Goal: Information Seeking & Learning: Check status

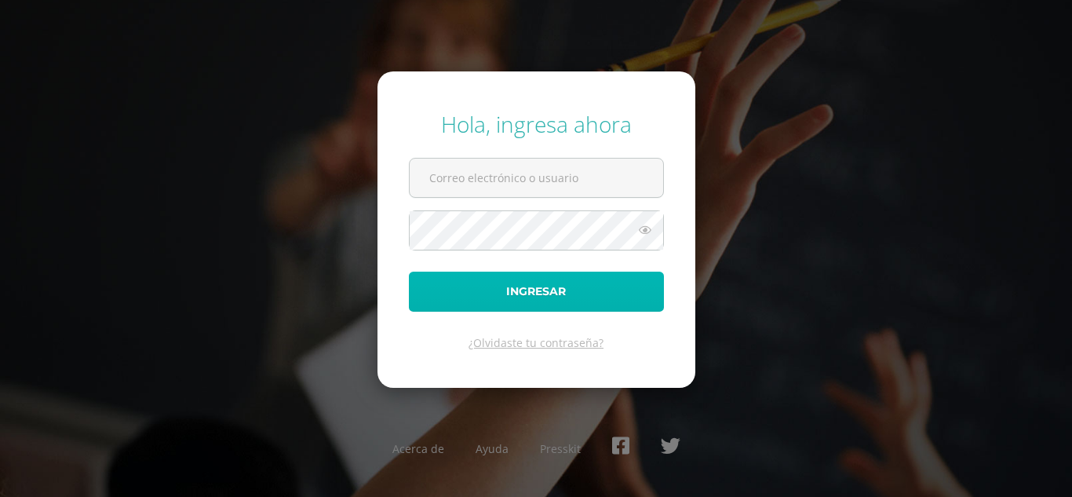
click at [574, 297] on button "Ingresar" at bounding box center [536, 292] width 255 height 40
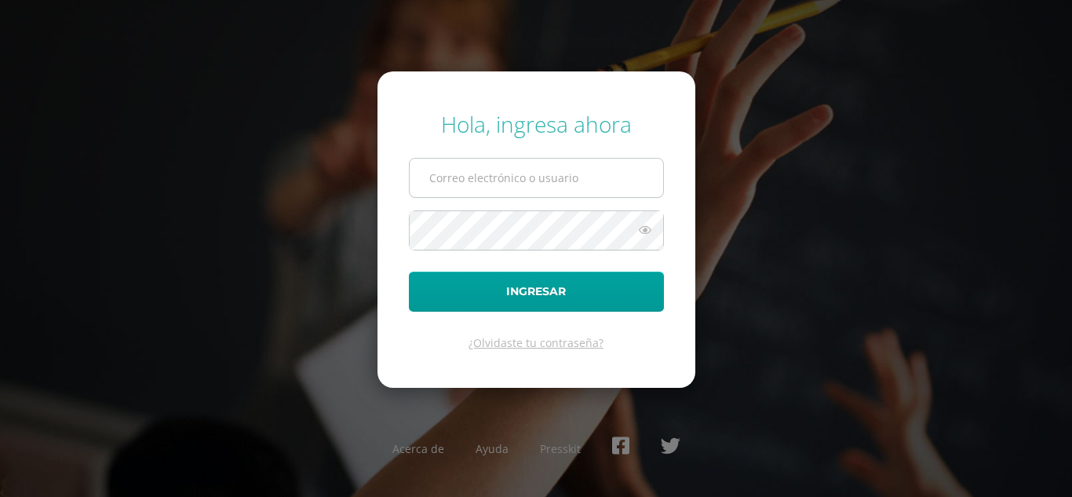
click at [535, 172] on input "text" at bounding box center [537, 178] width 254 height 38
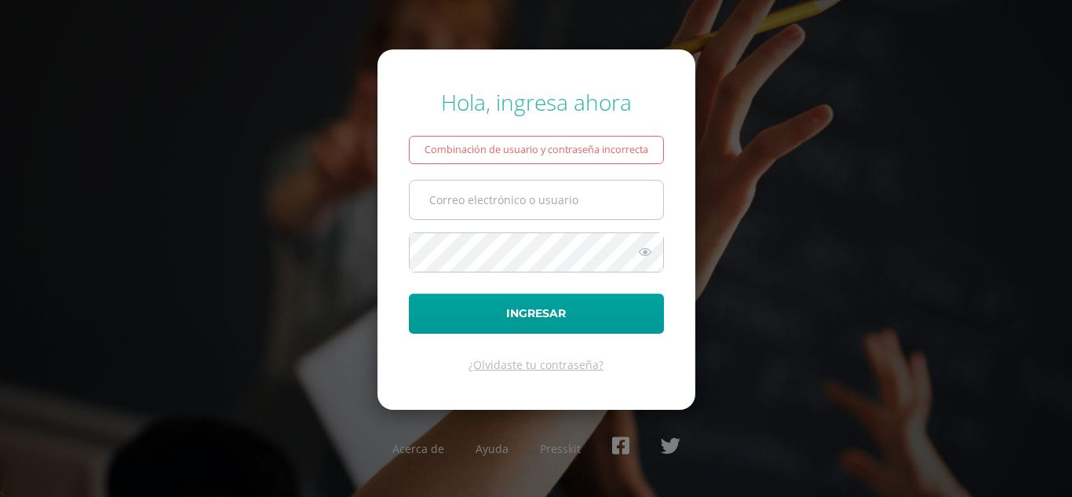
type input "urizar2710@gmail.com"
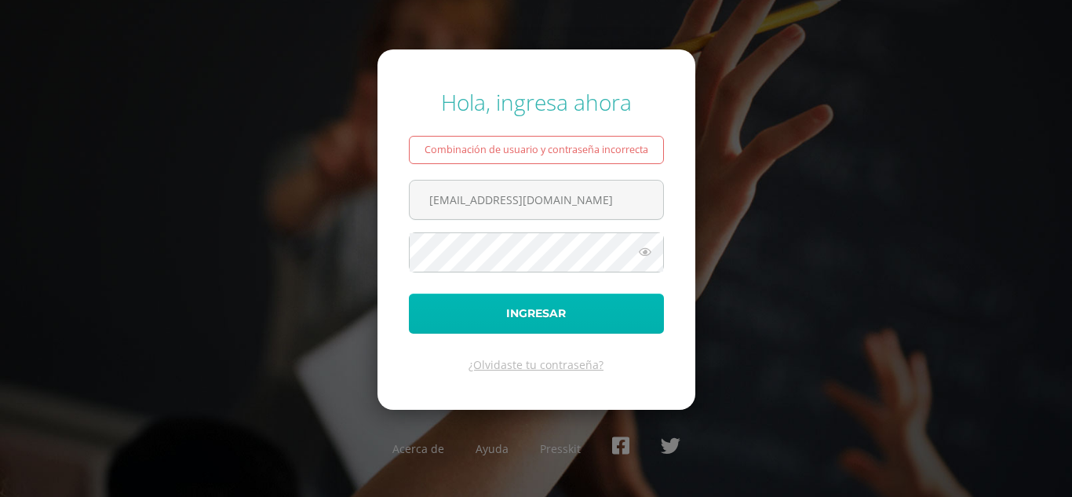
click at [531, 321] on button "Ingresar" at bounding box center [536, 314] width 255 height 40
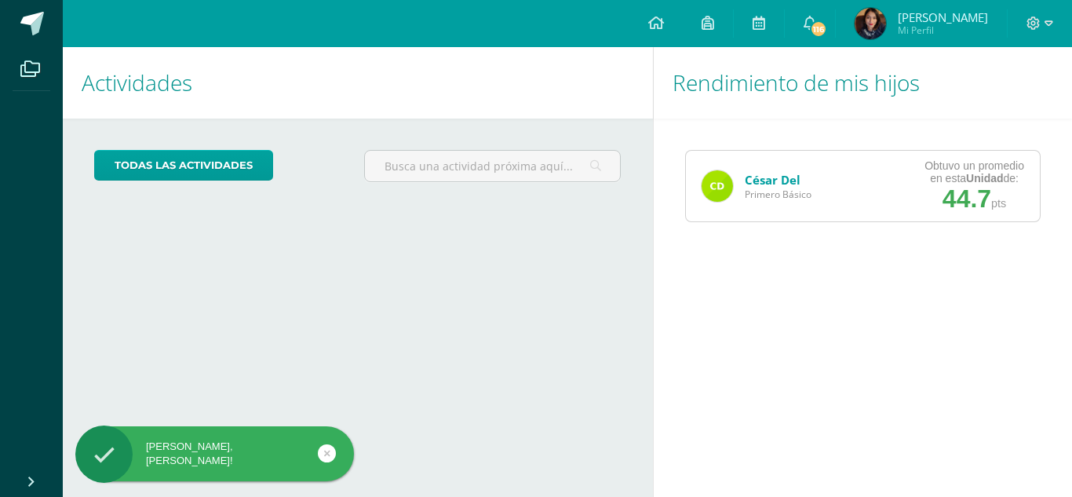
click at [964, 189] on span "44.7" at bounding box center [967, 198] width 49 height 28
click at [712, 188] on img at bounding box center [717, 185] width 31 height 31
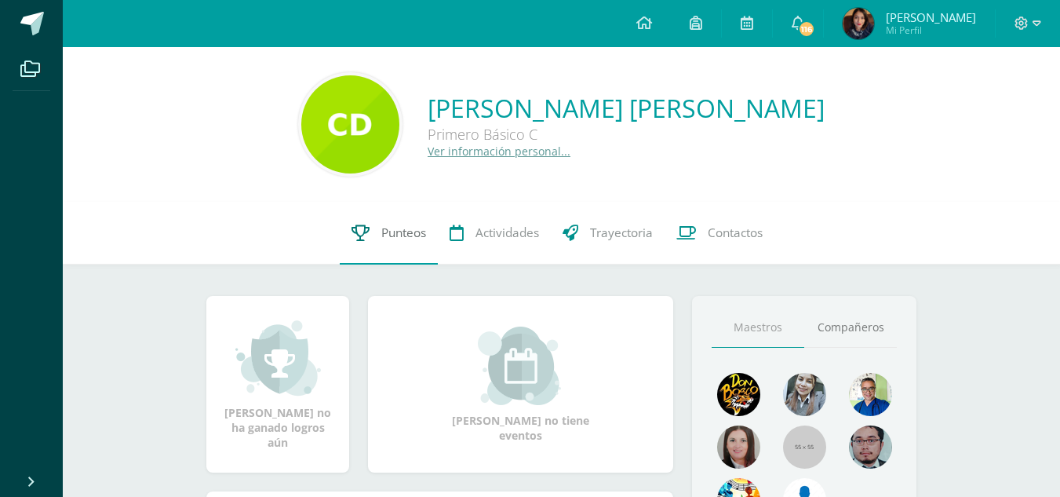
click at [413, 239] on span "Punteos" at bounding box center [403, 232] width 45 height 16
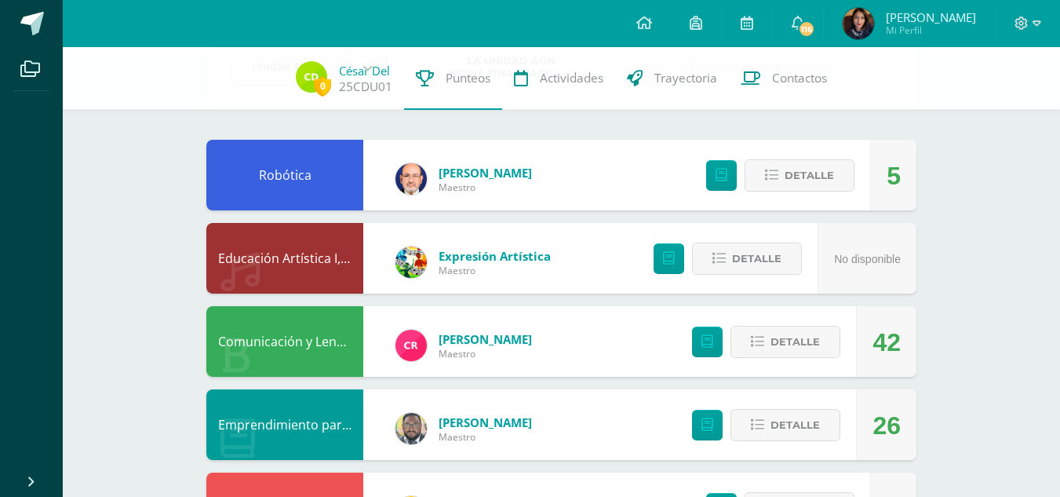
scroll to position [78, 0]
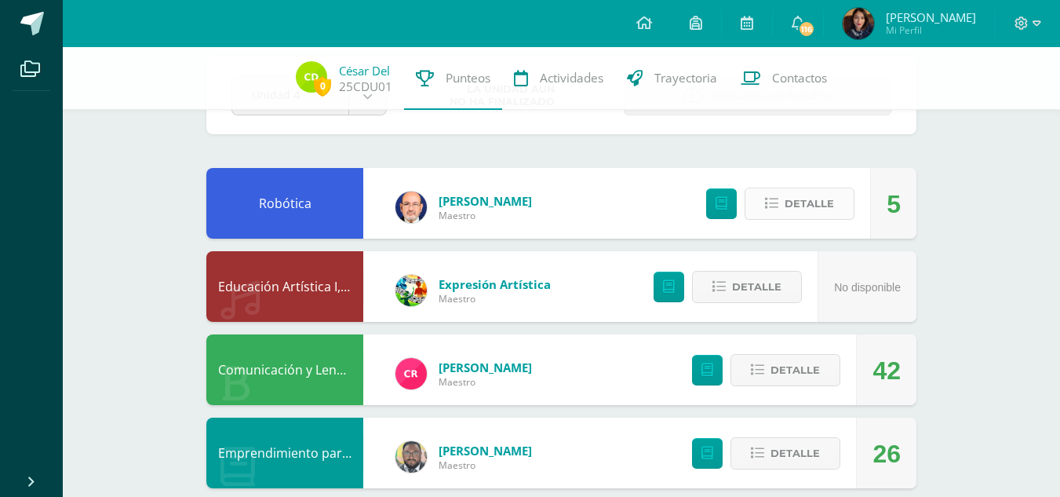
click at [786, 214] on span "Detalle" at bounding box center [809, 203] width 49 height 29
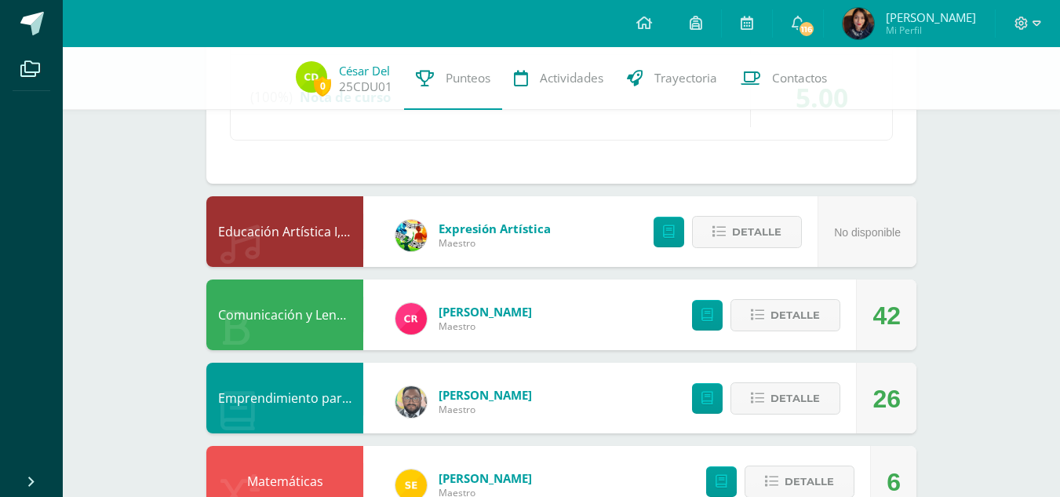
scroll to position [549, 0]
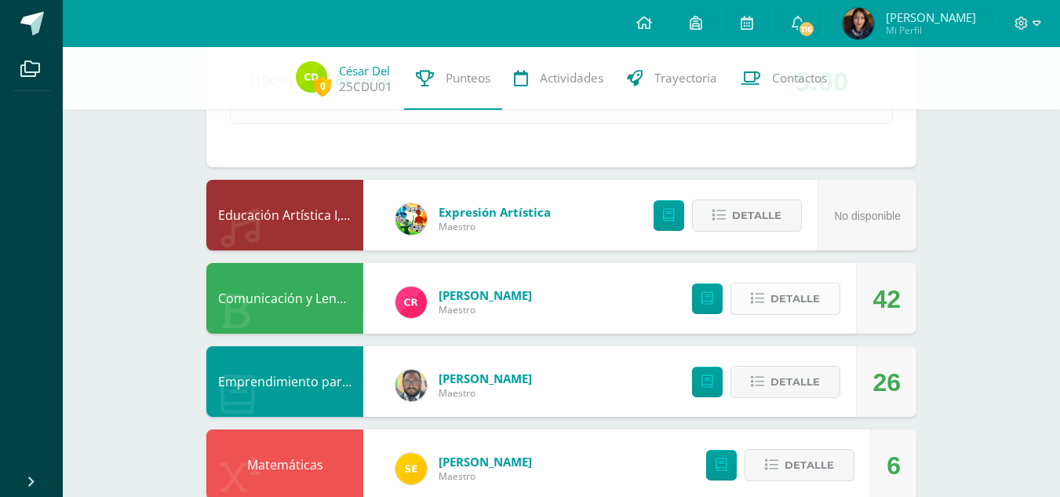
click at [792, 299] on span "Detalle" at bounding box center [795, 298] width 49 height 29
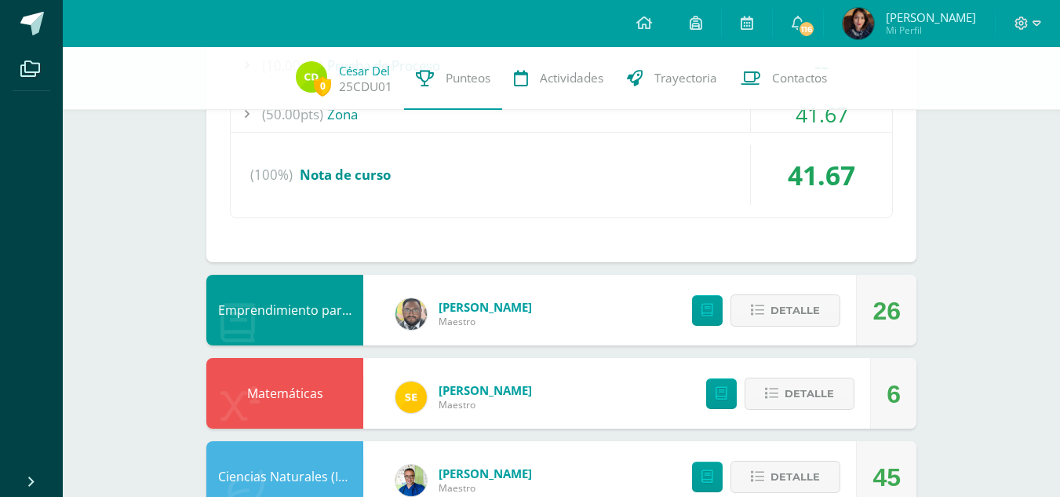
scroll to position [1099, 0]
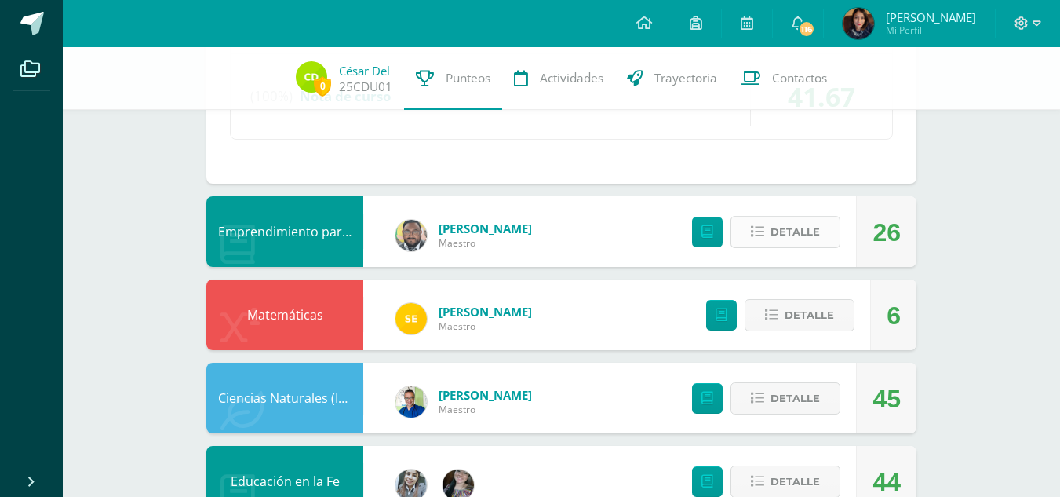
click at [777, 224] on span "Detalle" at bounding box center [795, 231] width 49 height 29
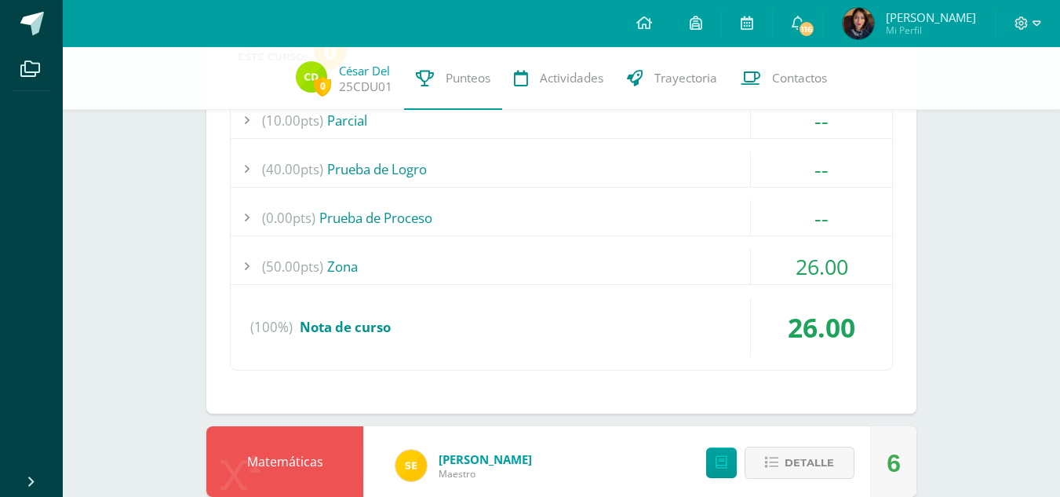
scroll to position [1334, 0]
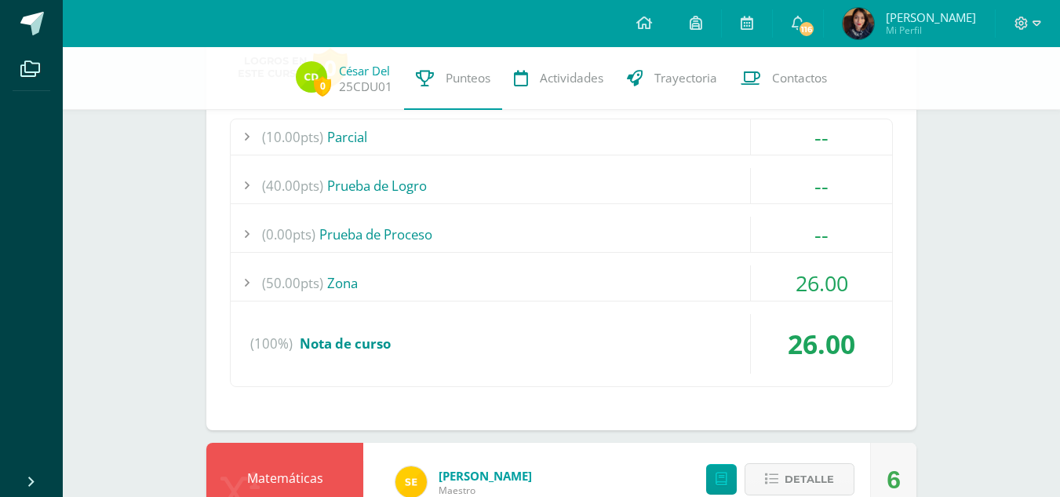
click at [343, 288] on div "(50.00pts) Zona" at bounding box center [562, 282] width 662 height 35
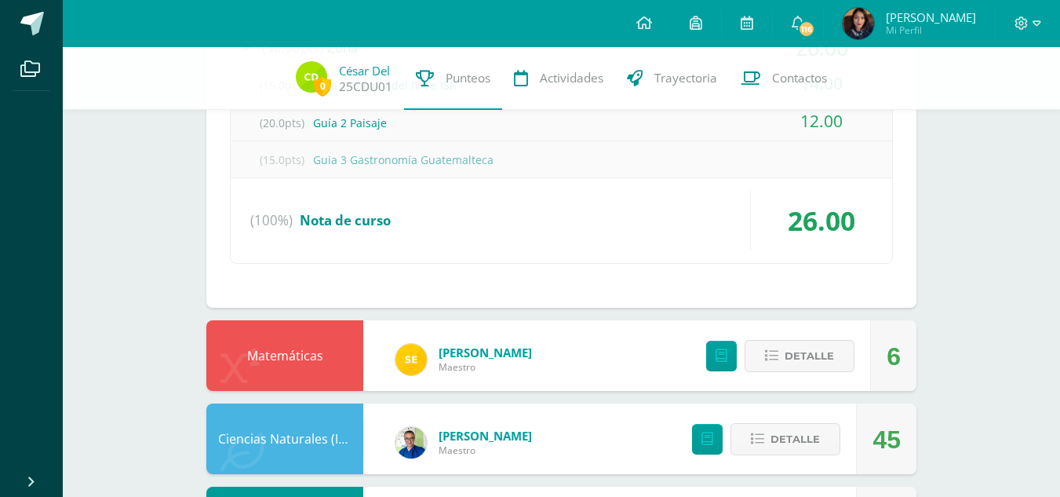
scroll to position [1727, 0]
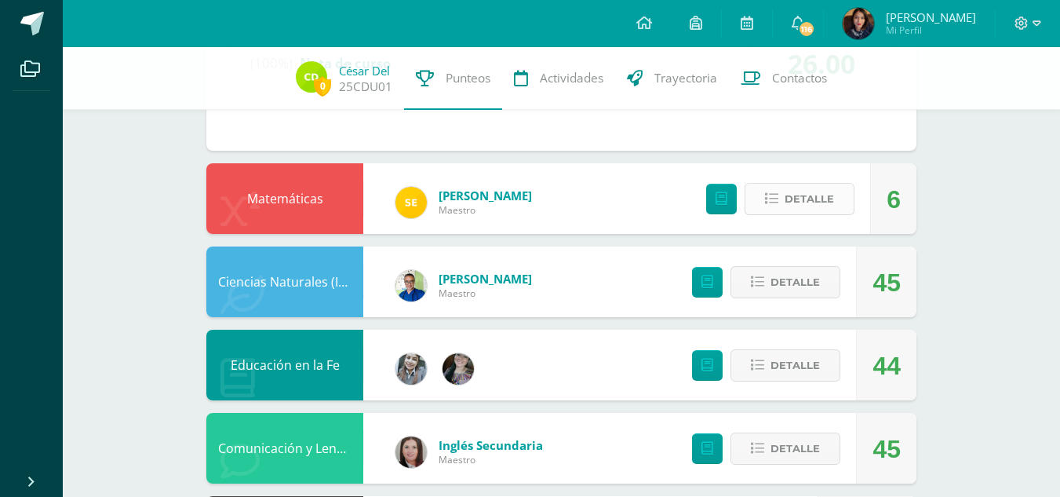
click at [848, 191] on button "Detalle" at bounding box center [800, 199] width 110 height 32
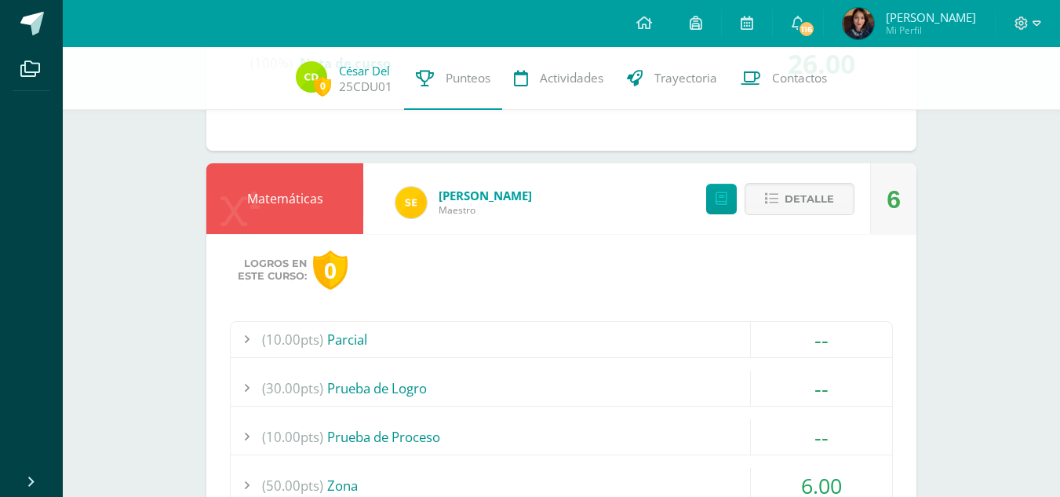
scroll to position [1884, 0]
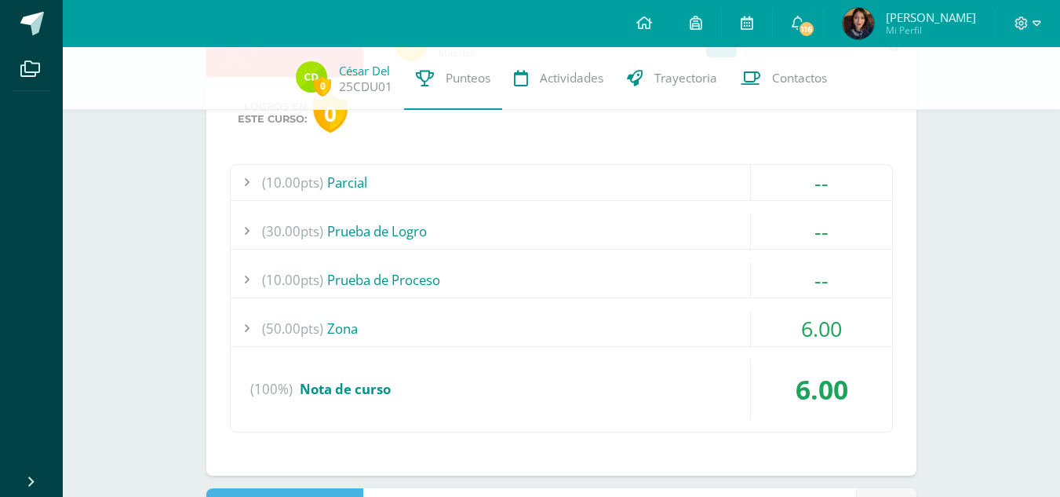
click at [348, 333] on div "(50.00pts) Zona" at bounding box center [562, 328] width 662 height 35
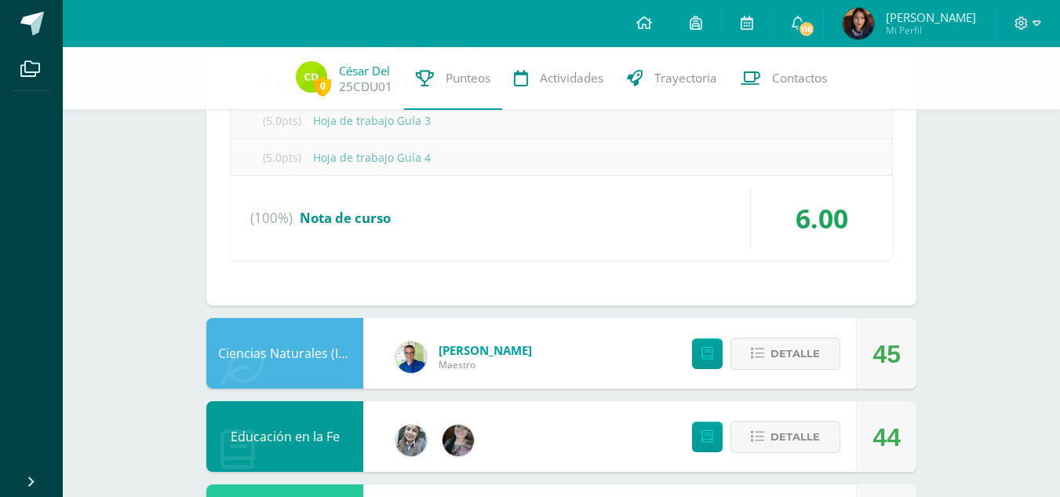
scroll to position [2320, 0]
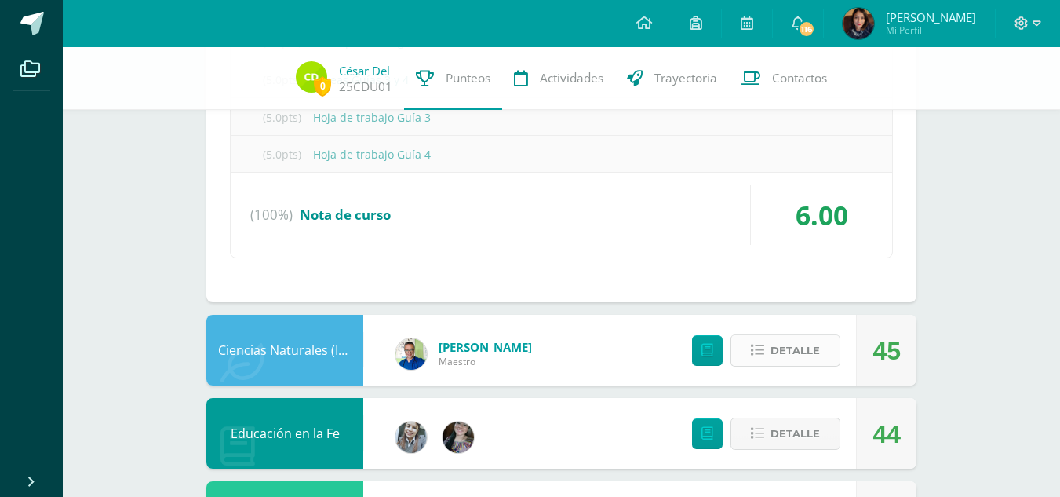
click at [796, 354] on span "Detalle" at bounding box center [795, 350] width 49 height 29
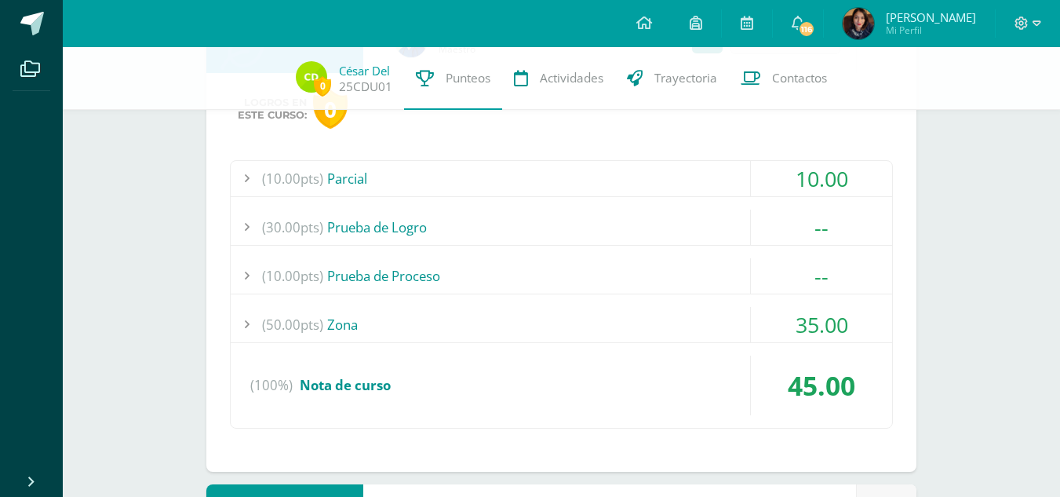
scroll to position [2634, 0]
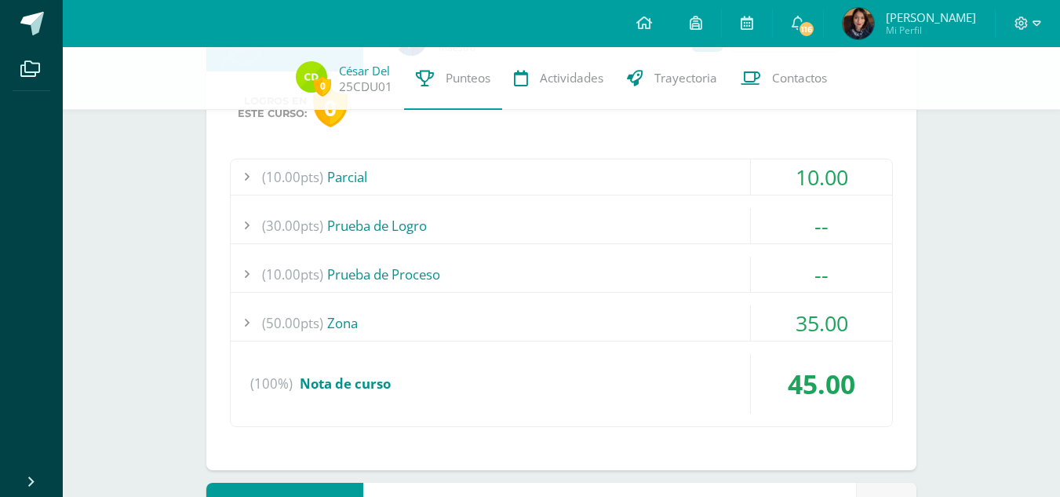
click at [343, 326] on div "(50.00pts) Zona" at bounding box center [562, 322] width 662 height 35
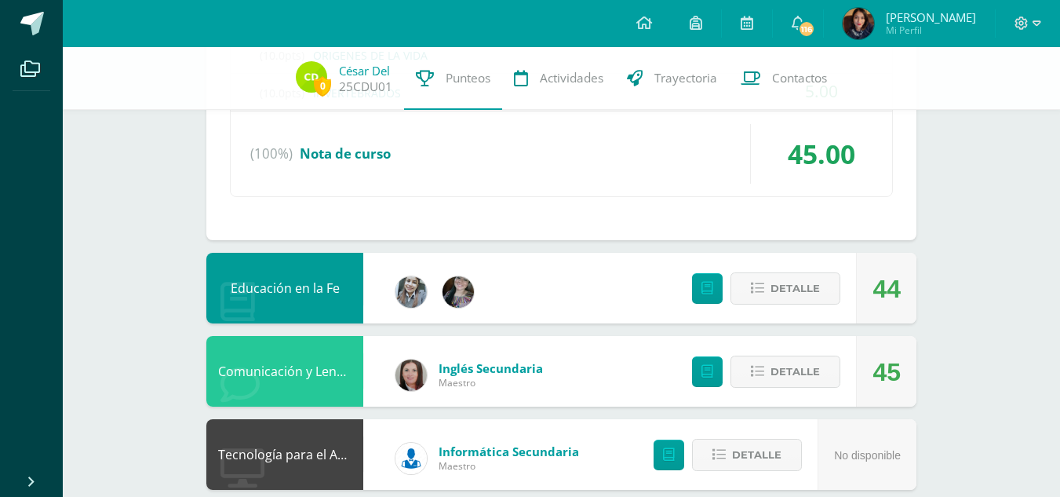
scroll to position [2651, 0]
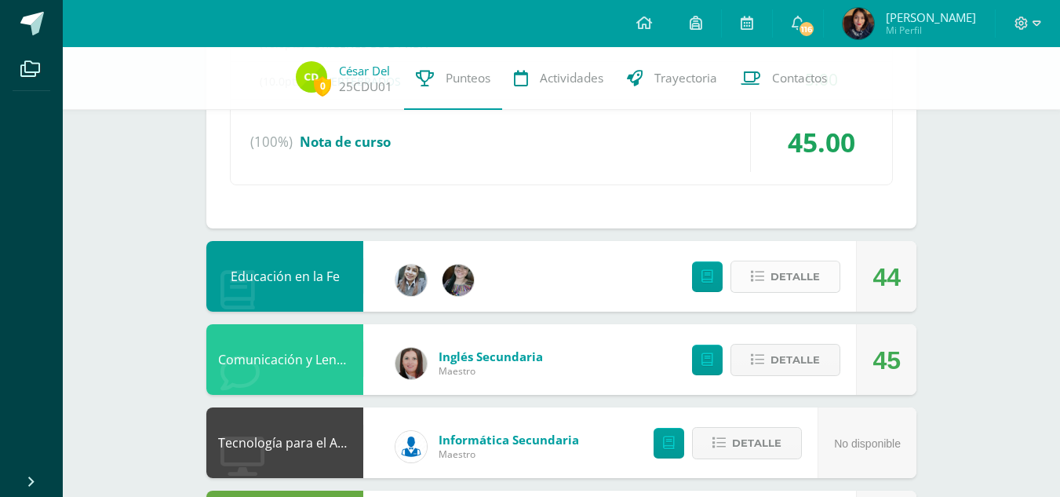
click at [766, 287] on button "Detalle" at bounding box center [786, 277] width 110 height 32
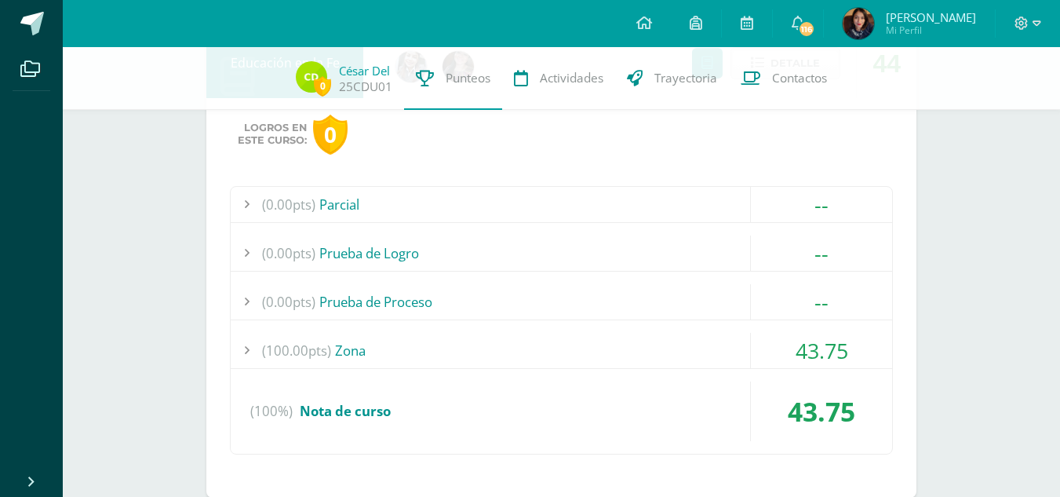
scroll to position [2887, 0]
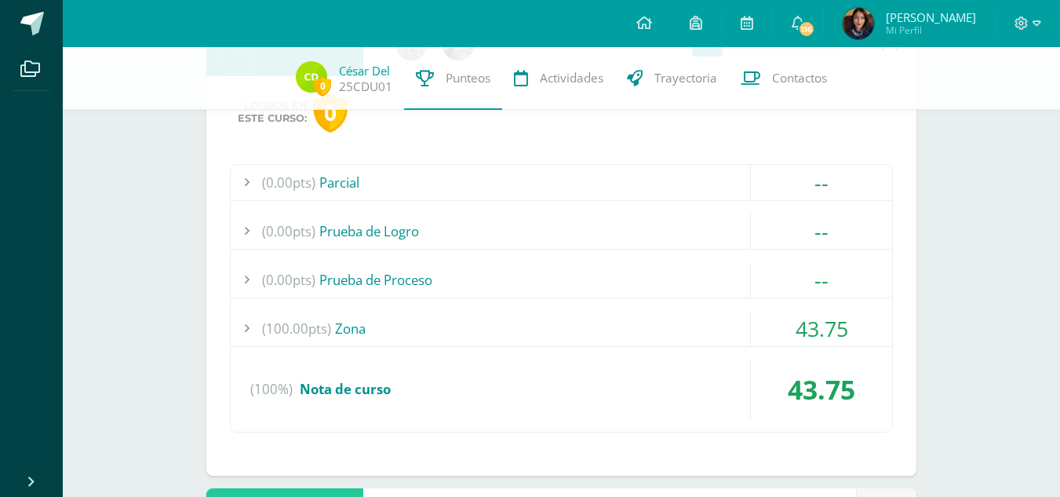
click at [363, 330] on div "(100.00pts) Zona" at bounding box center [562, 328] width 662 height 35
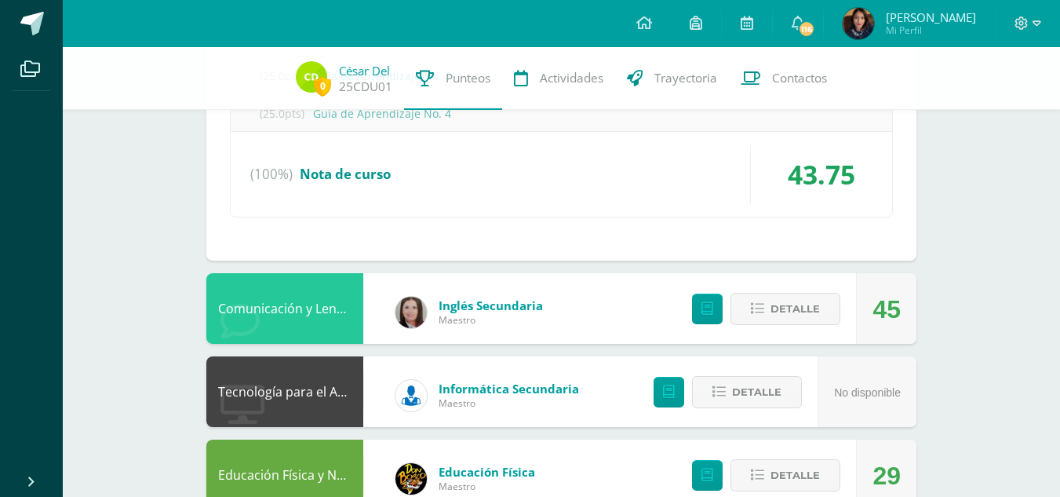
scroll to position [3129, 0]
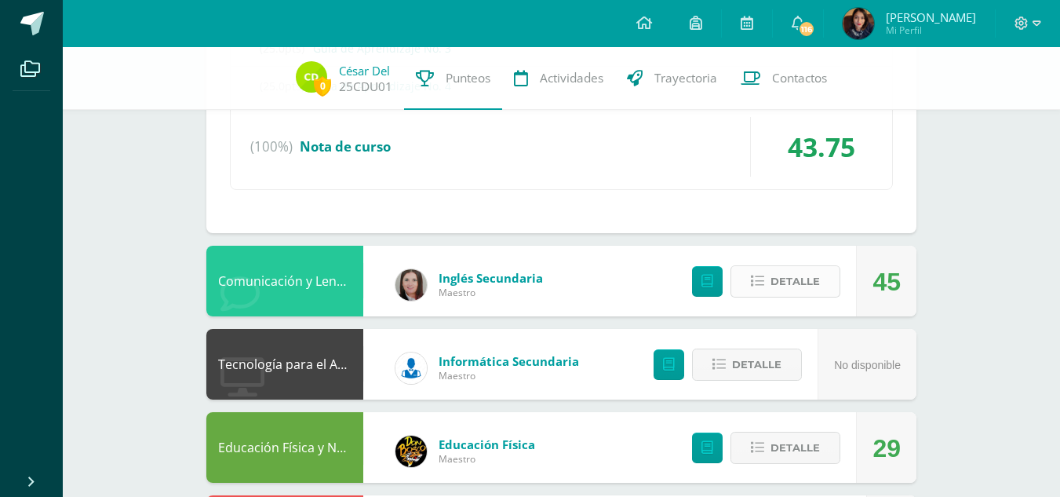
click at [777, 289] on span "Detalle" at bounding box center [795, 281] width 49 height 29
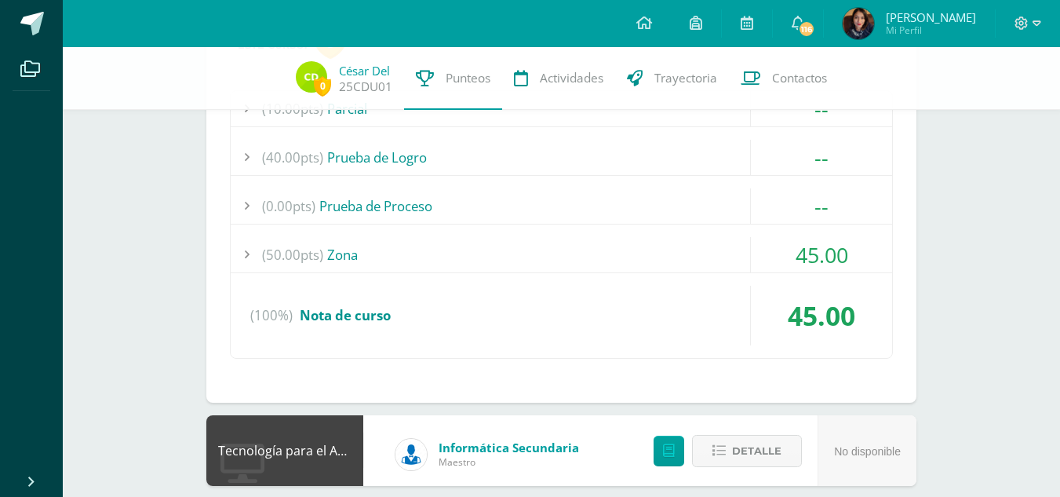
scroll to position [3443, 0]
click at [353, 257] on div "(50.00pts) Zona" at bounding box center [562, 253] width 662 height 35
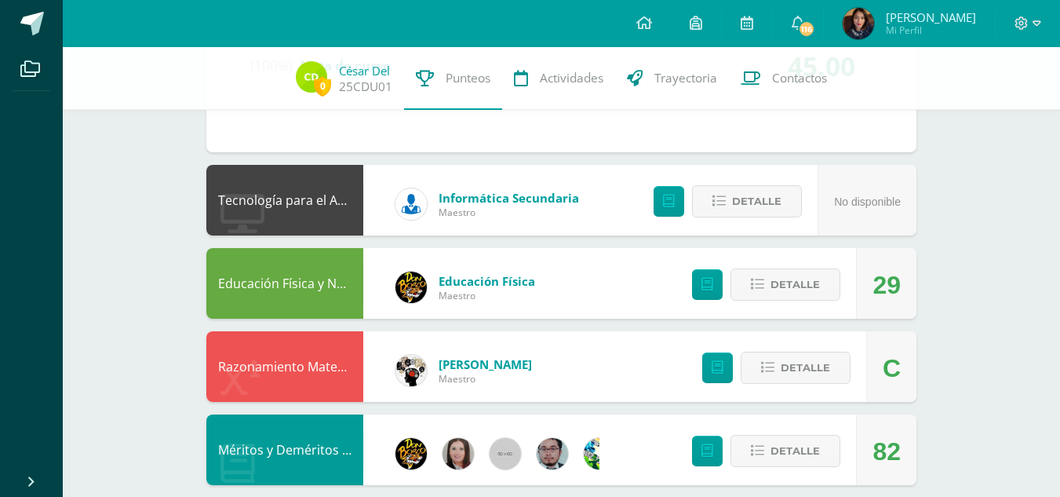
scroll to position [3607, 0]
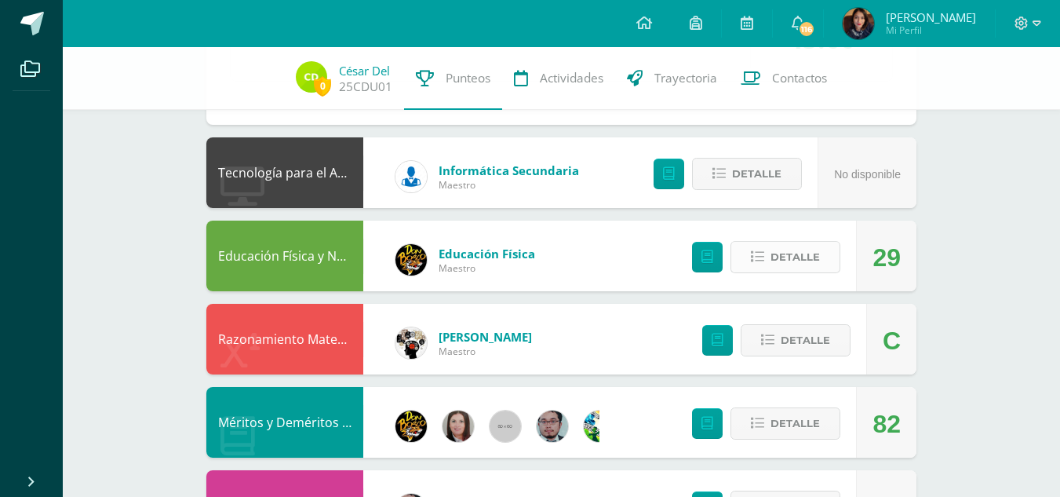
click at [779, 261] on span "Detalle" at bounding box center [795, 257] width 49 height 29
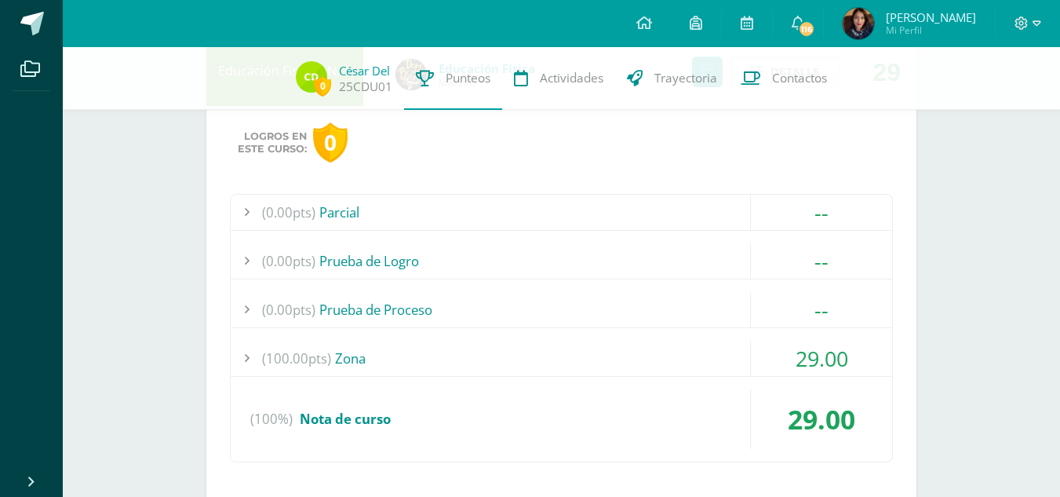
scroll to position [3843, 0]
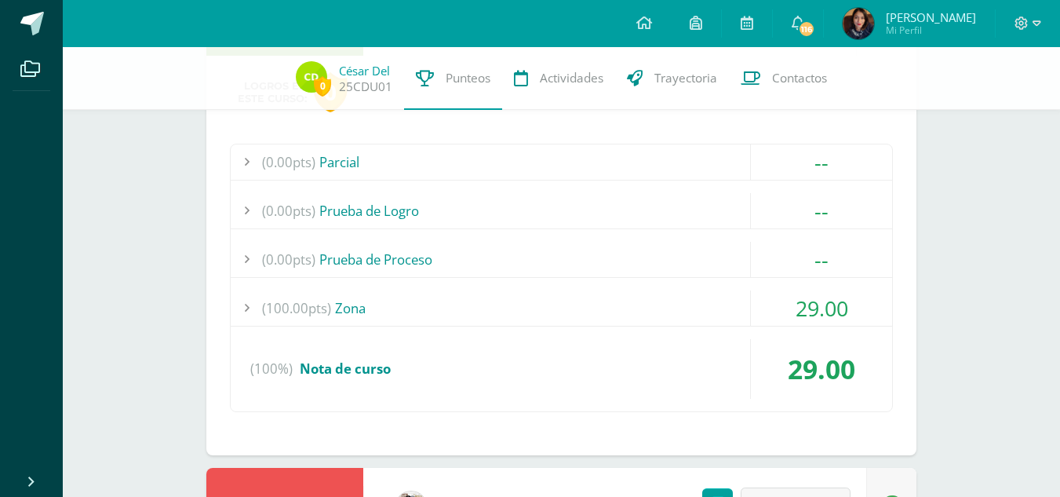
click at [357, 307] on div "(100.00pts) Zona" at bounding box center [562, 307] width 662 height 35
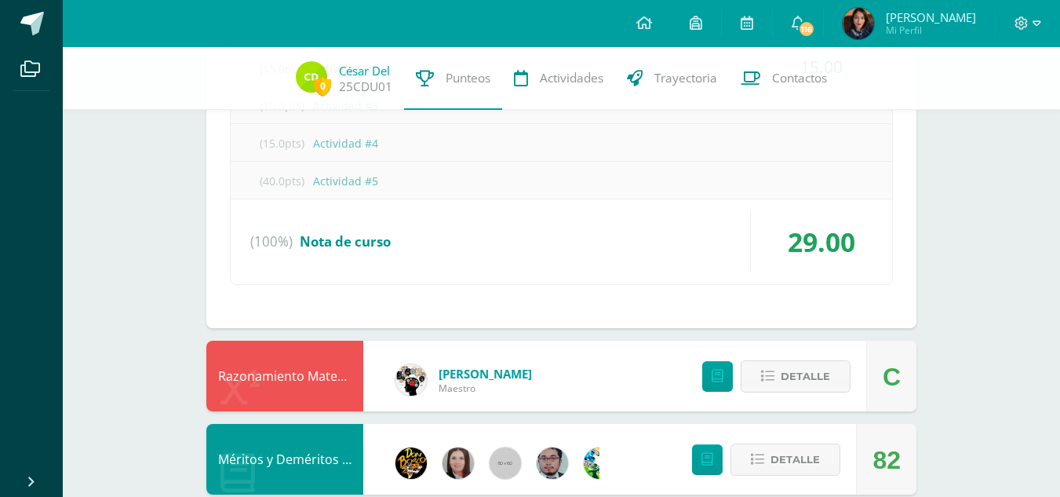
scroll to position [4277, 0]
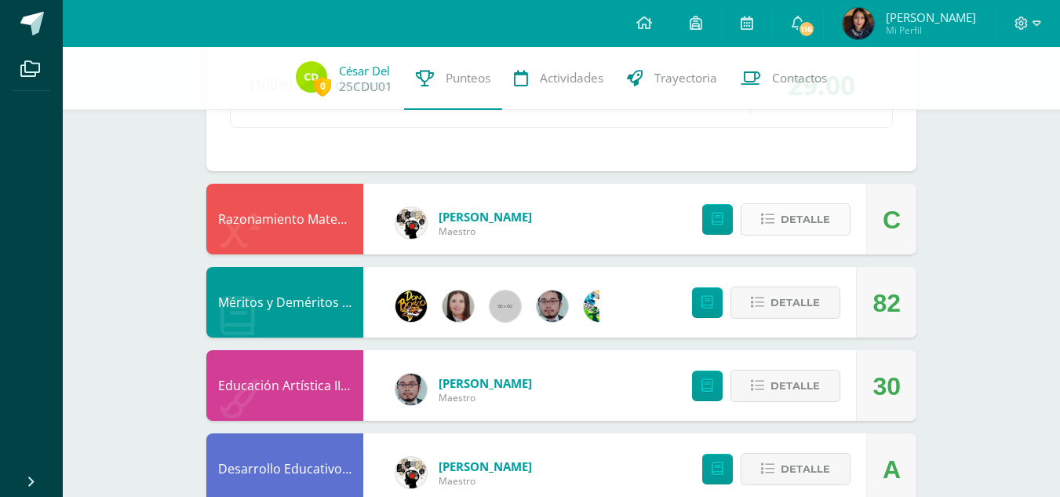
click at [753, 225] on button "Detalle" at bounding box center [796, 219] width 110 height 32
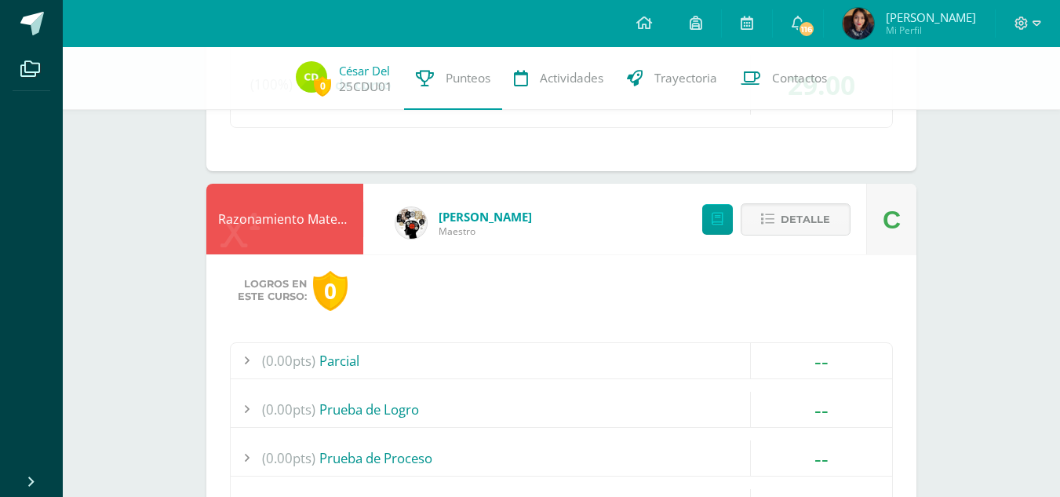
scroll to position [4434, 0]
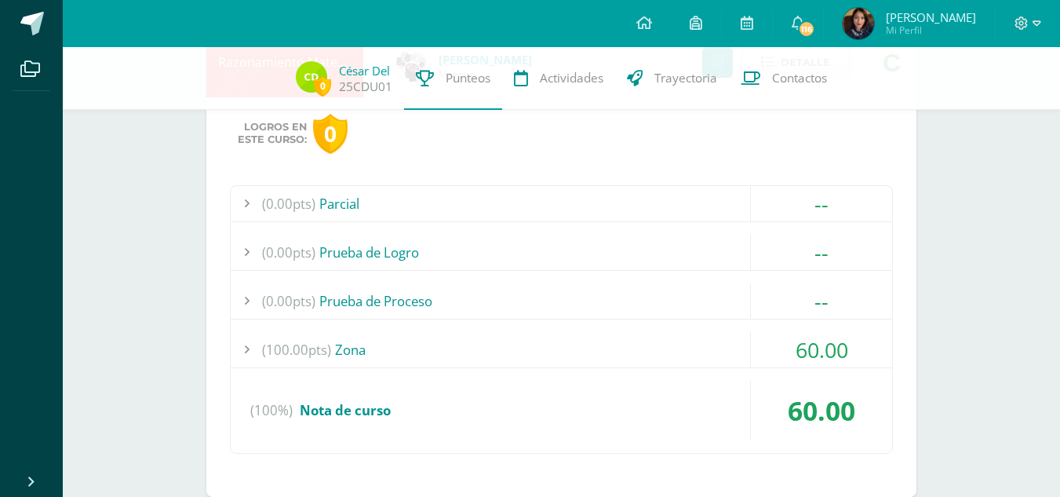
click at [358, 345] on div "(100.00pts) Zona" at bounding box center [562, 349] width 662 height 35
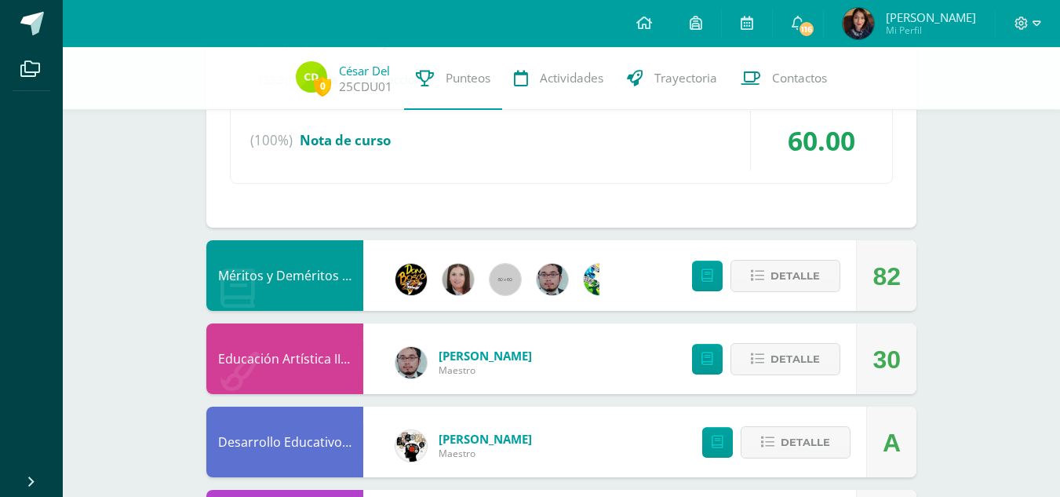
scroll to position [4669, 0]
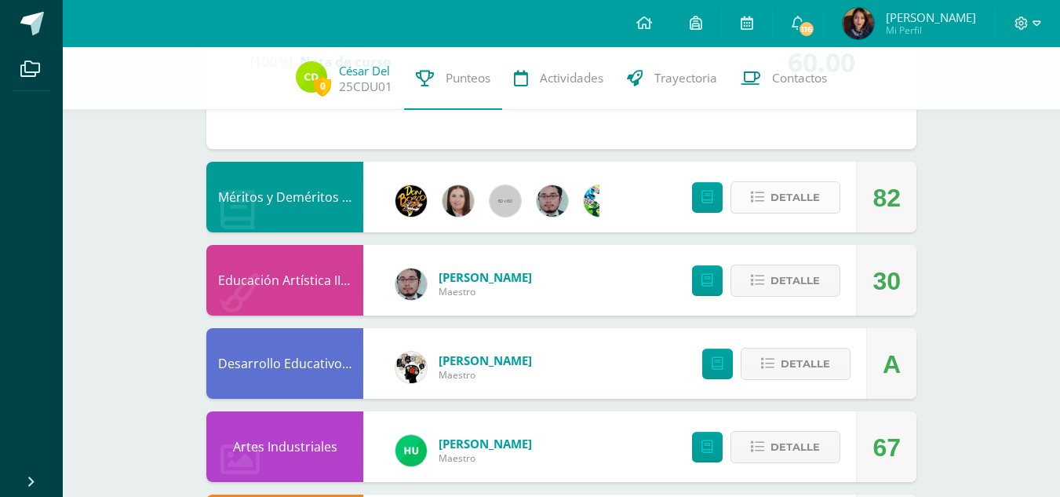
click at [760, 209] on button "Detalle" at bounding box center [786, 197] width 110 height 32
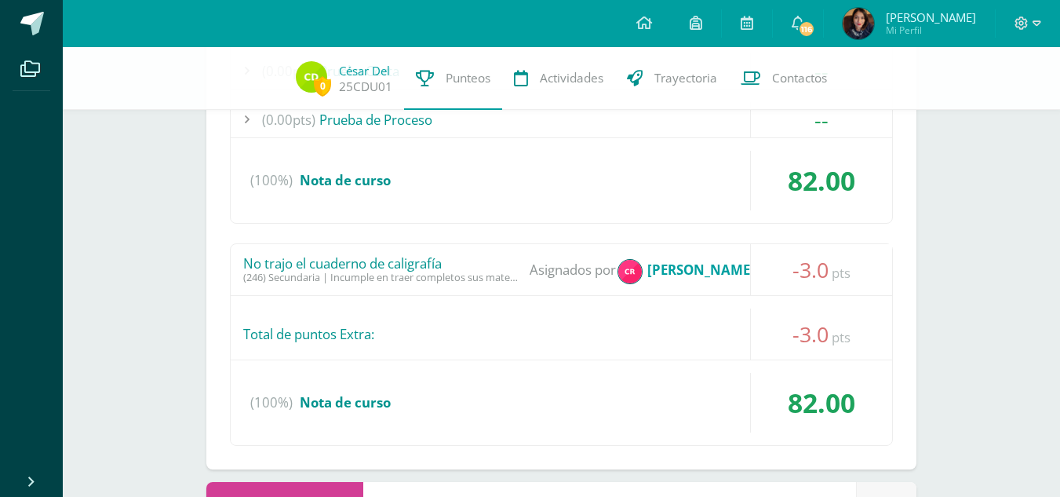
scroll to position [5061, 0]
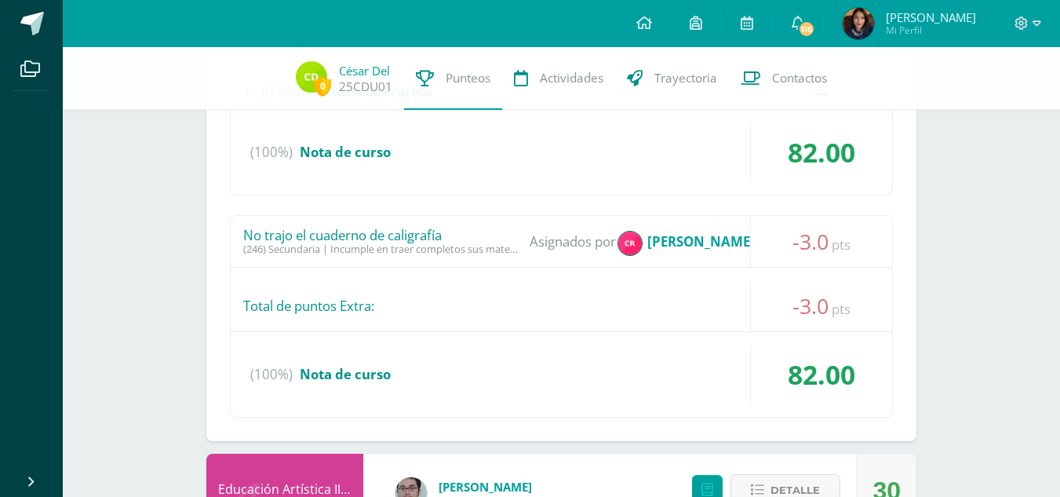
click at [691, 240] on strong "[PERSON_NAME] Con [PERSON_NAME]" at bounding box center [770, 241] width 246 height 18
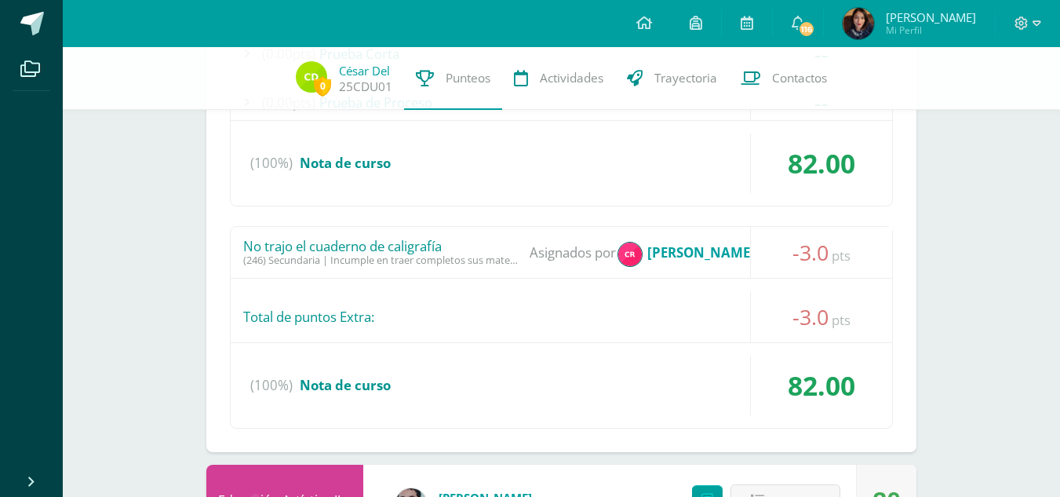
scroll to position [4987, 0]
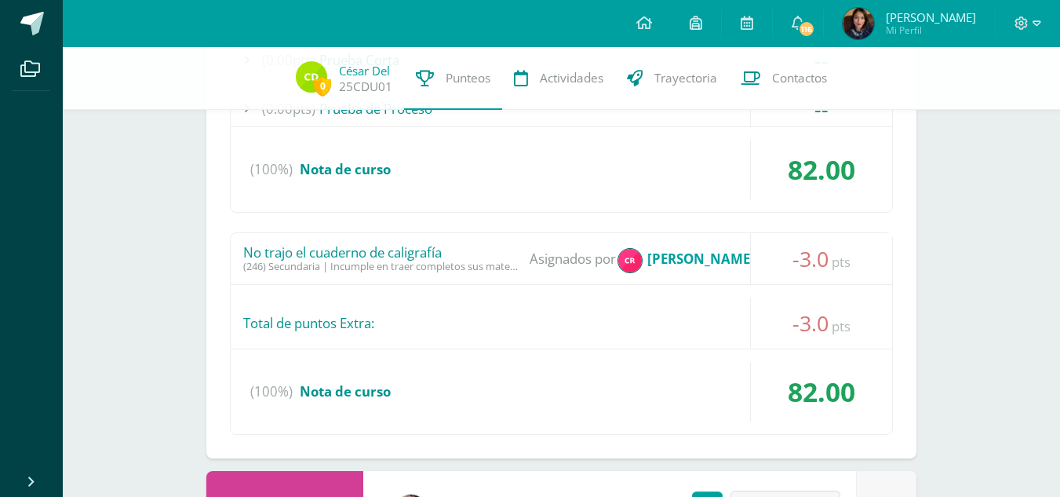
click at [542, 248] on span "Asignados por" at bounding box center [573, 258] width 86 height 51
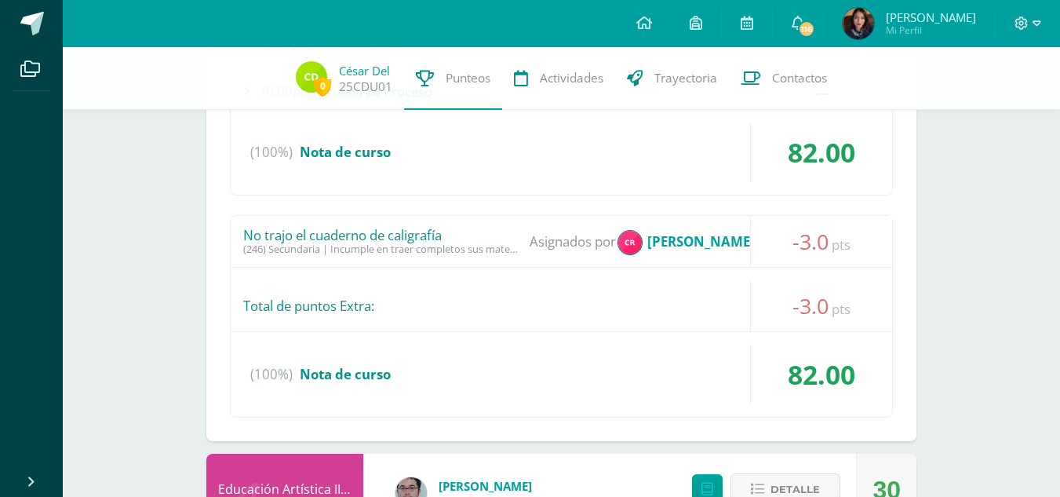
click at [407, 245] on div "(246) Secundaria | Incumple en traer completos sus materiales de estudio" at bounding box center [380, 249] width 275 height 12
click at [401, 236] on div "No trajo el cuaderno de caligrafía" at bounding box center [380, 236] width 275 height 16
drag, startPoint x: 530, startPoint y: 243, endPoint x: 555, endPoint y: 243, distance: 25.1
click at [531, 243] on span "Asignados por" at bounding box center [573, 241] width 86 height 51
click at [555, 243] on span "Asignados por" at bounding box center [573, 241] width 86 height 51
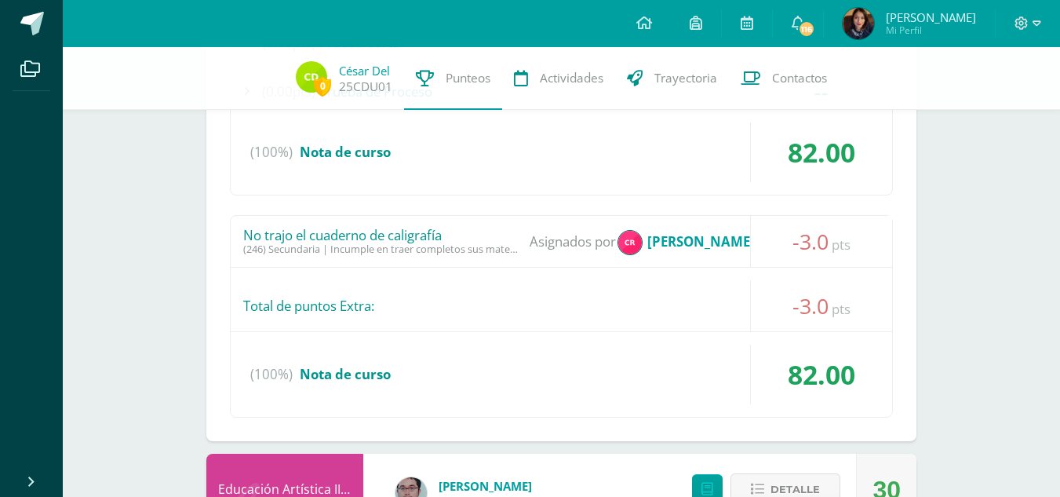
click at [805, 244] on span "-3.0" at bounding box center [811, 241] width 36 height 29
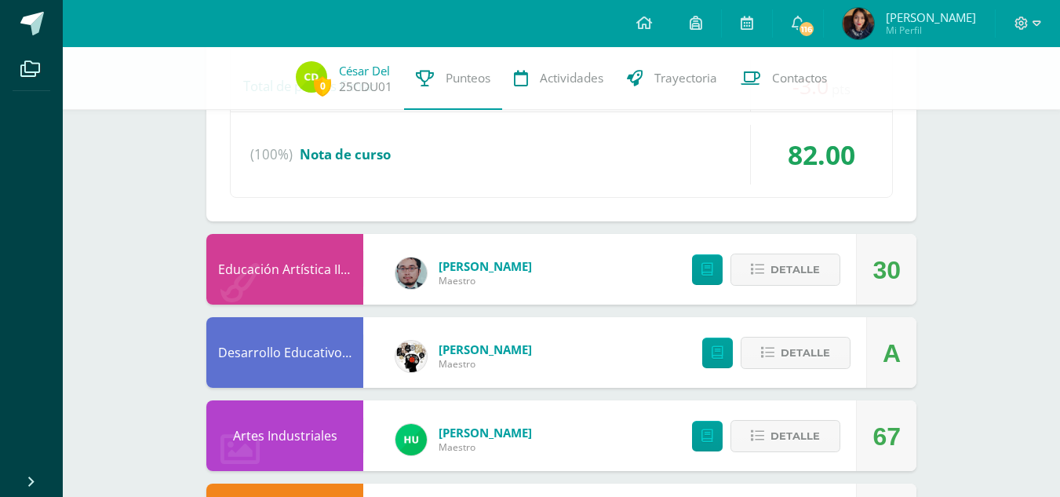
scroll to position [5222, 0]
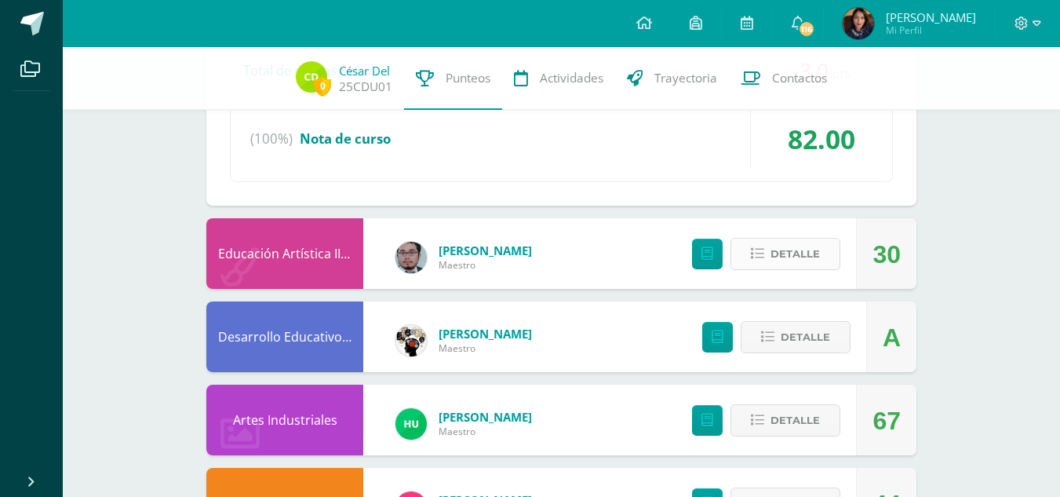
click at [797, 242] on span "Detalle" at bounding box center [795, 253] width 49 height 29
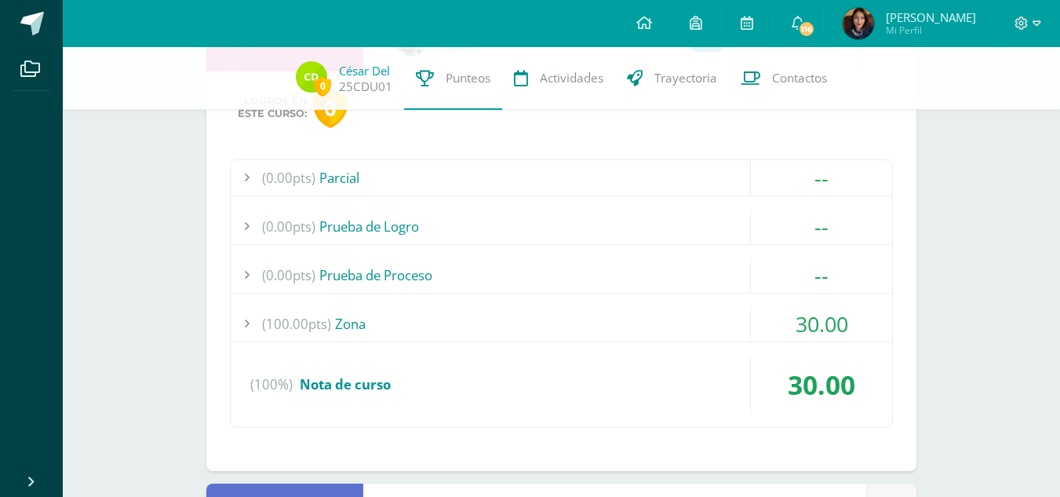
scroll to position [5458, 0]
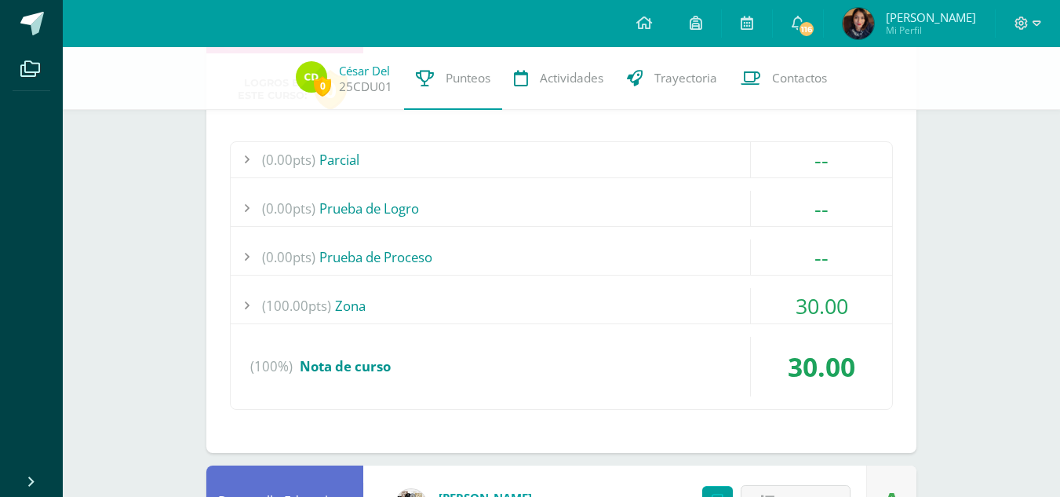
click at [354, 308] on div "(100.00pts) Zona" at bounding box center [562, 305] width 662 height 35
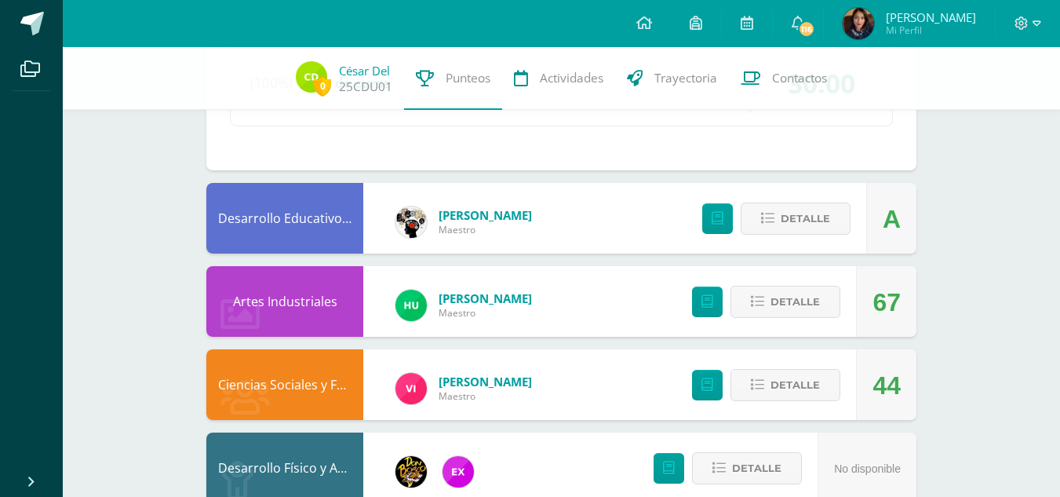
scroll to position [5929, 0]
click at [761, 294] on icon at bounding box center [757, 300] width 13 height 13
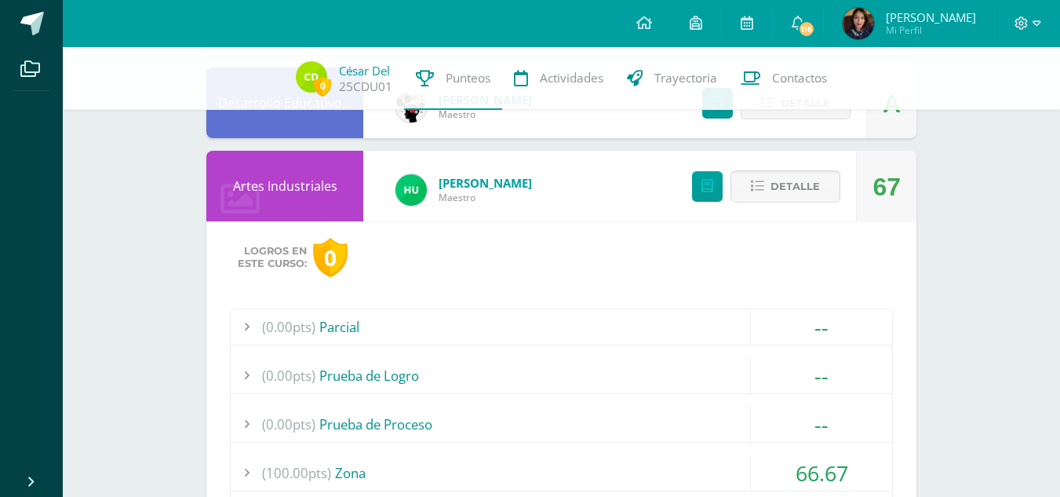
scroll to position [6164, 0]
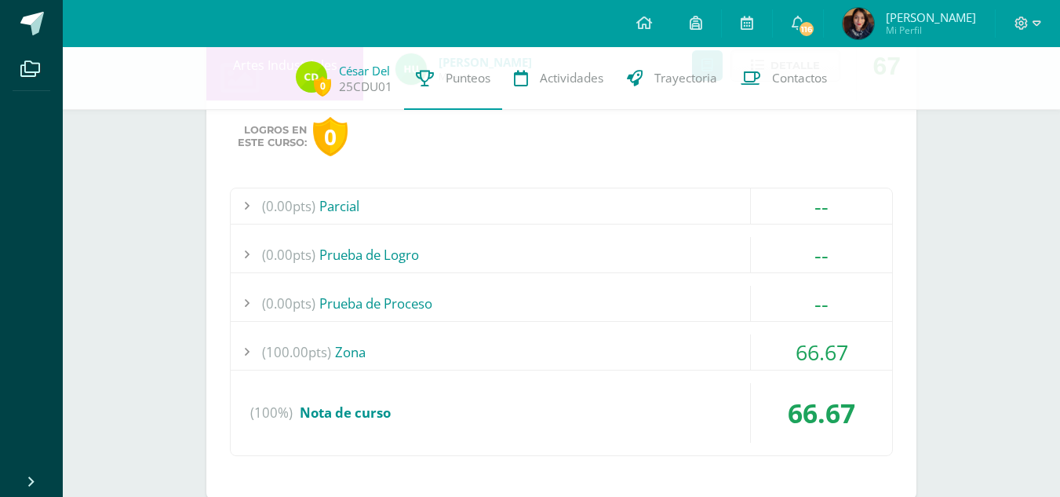
click at [342, 361] on div "(100.00pts) Zona" at bounding box center [562, 351] width 662 height 35
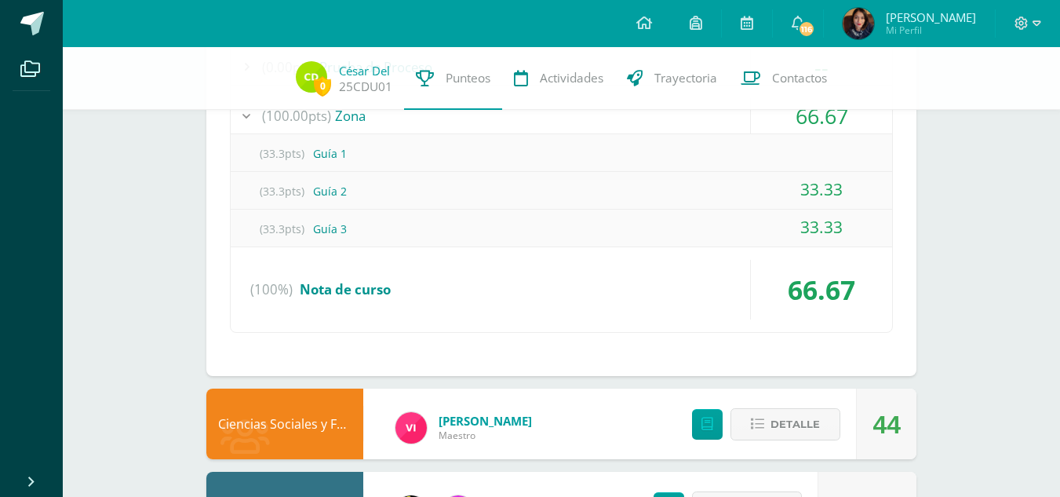
scroll to position [6290, 0]
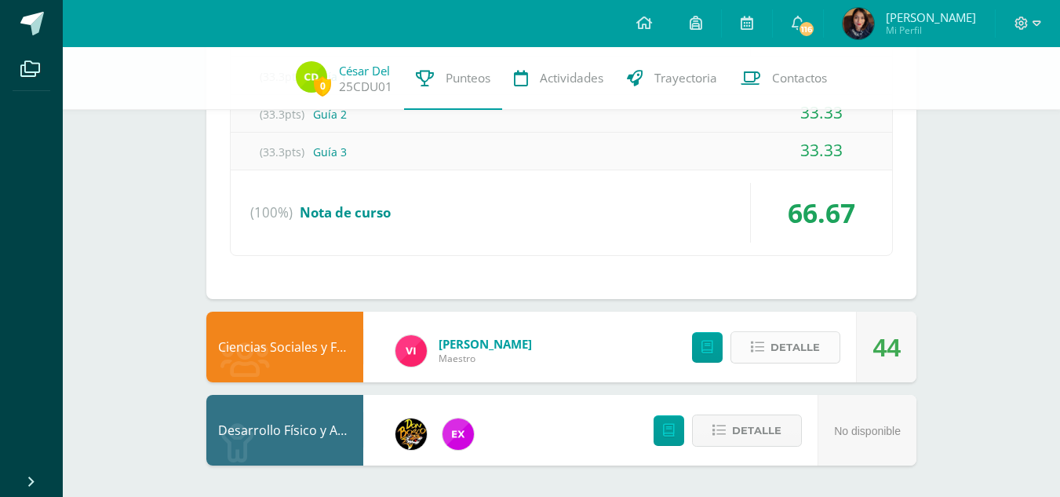
click at [802, 352] on span "Detalle" at bounding box center [795, 347] width 49 height 29
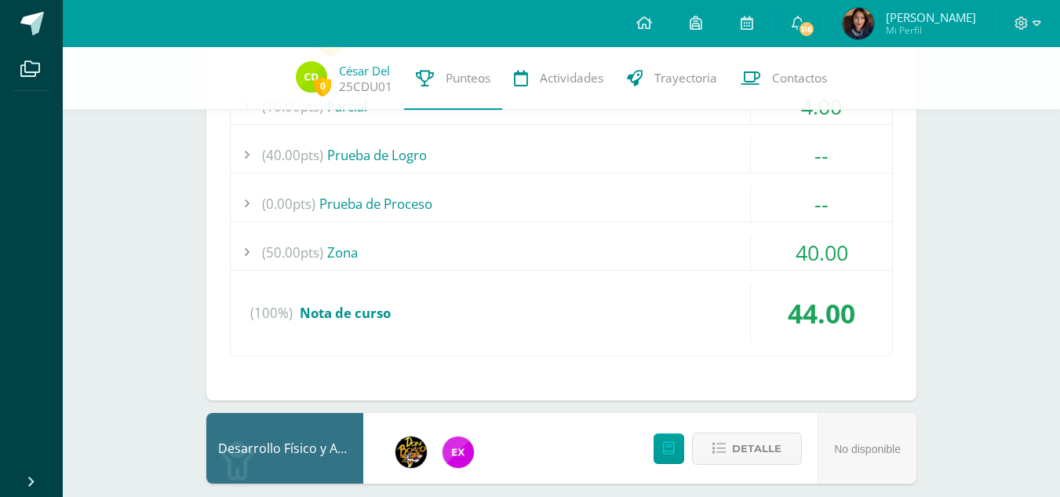
scroll to position [6682, 0]
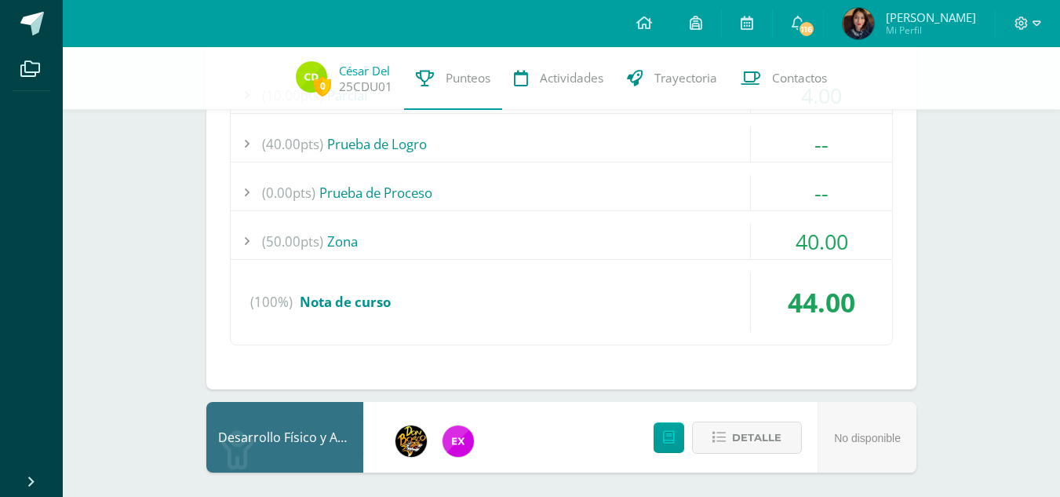
click at [339, 239] on div "(50.00pts) Zona" at bounding box center [562, 241] width 662 height 35
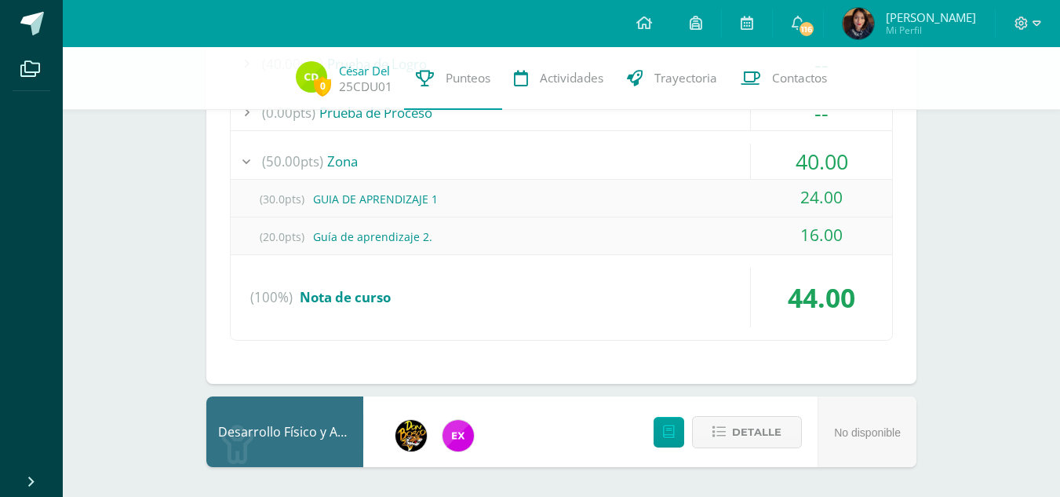
scroll to position [6652, 0]
